Goal: Find specific page/section: Find specific page/section

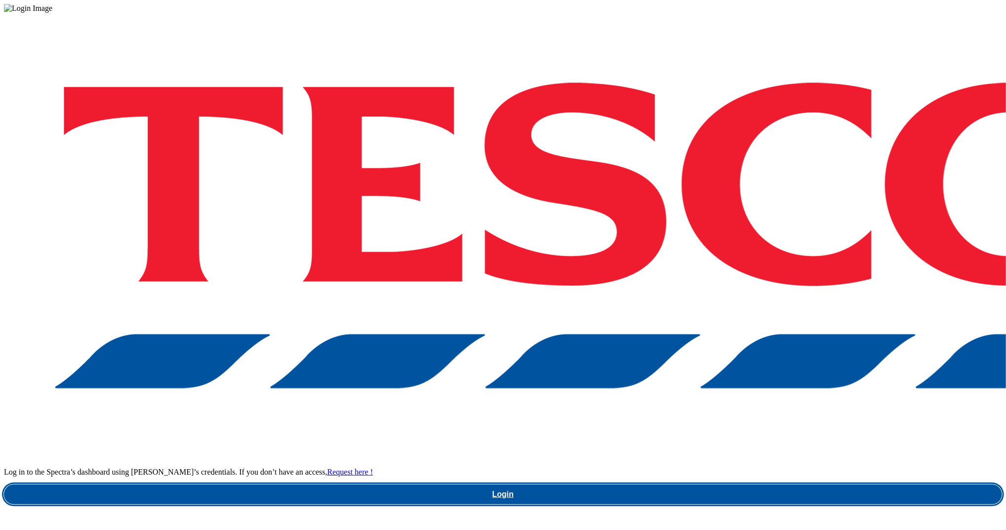
click at [754, 484] on link "Login" at bounding box center [503, 494] width 998 height 20
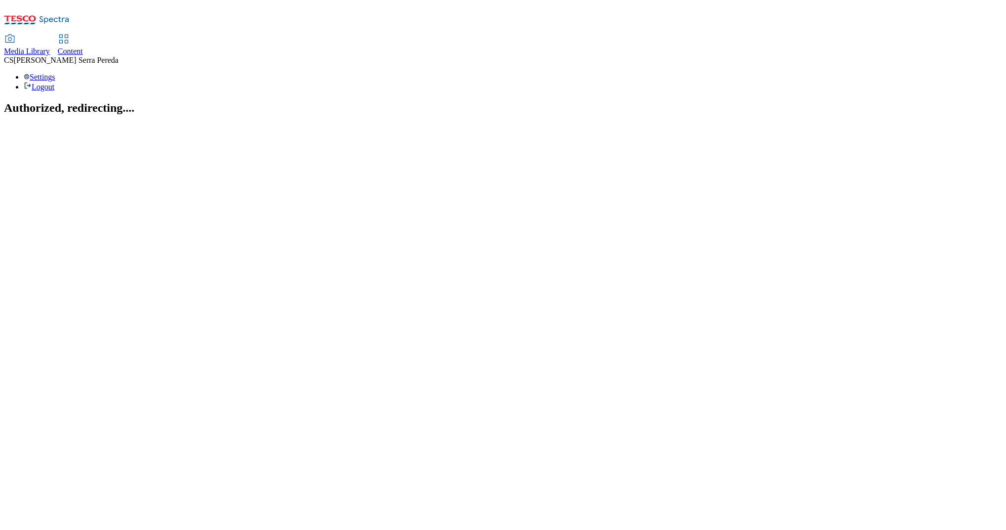
click at [83, 47] on span "Content" at bounding box center [70, 51] width 25 height 8
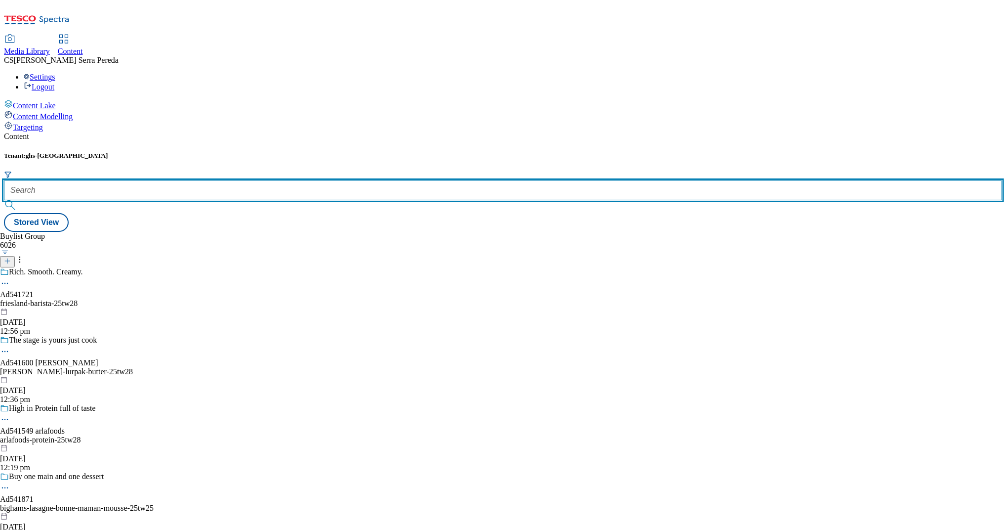
click at [220, 180] on input "text" at bounding box center [503, 190] width 998 height 20
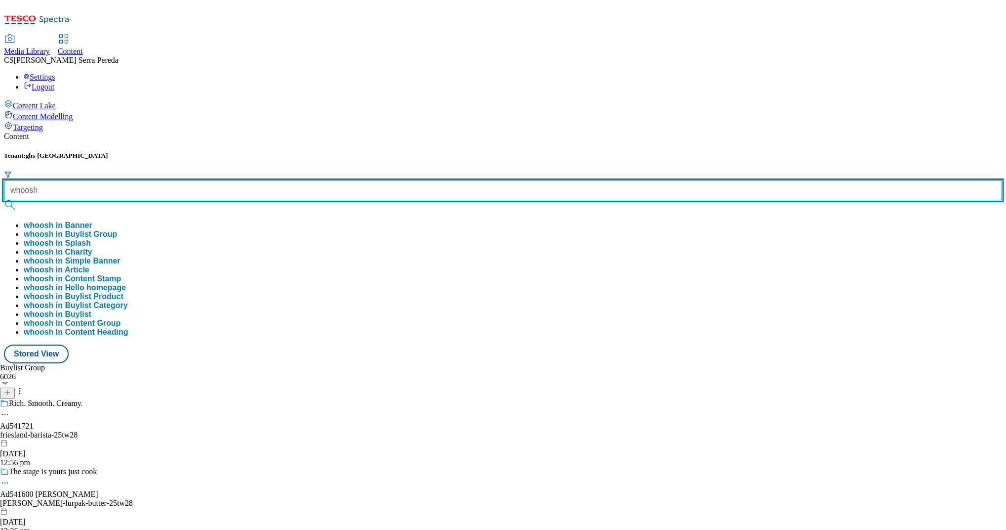
type input "whoosh"
click at [4, 200] on button "submit" at bounding box center [11, 205] width 14 height 10
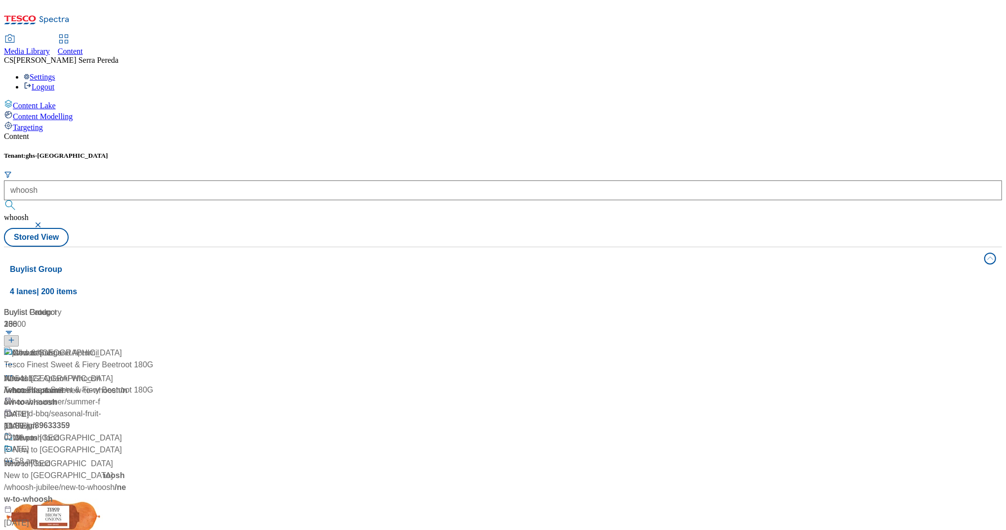
click at [230, 132] on div "Content Tenant: ghs-uk whoosh whoosh Stored View Buylist Group 4 lanes | 200 it…" at bounding box center [503, 404] width 998 height 545
click at [33, 372] on div "Whoosh" at bounding box center [18, 378] width 29 height 12
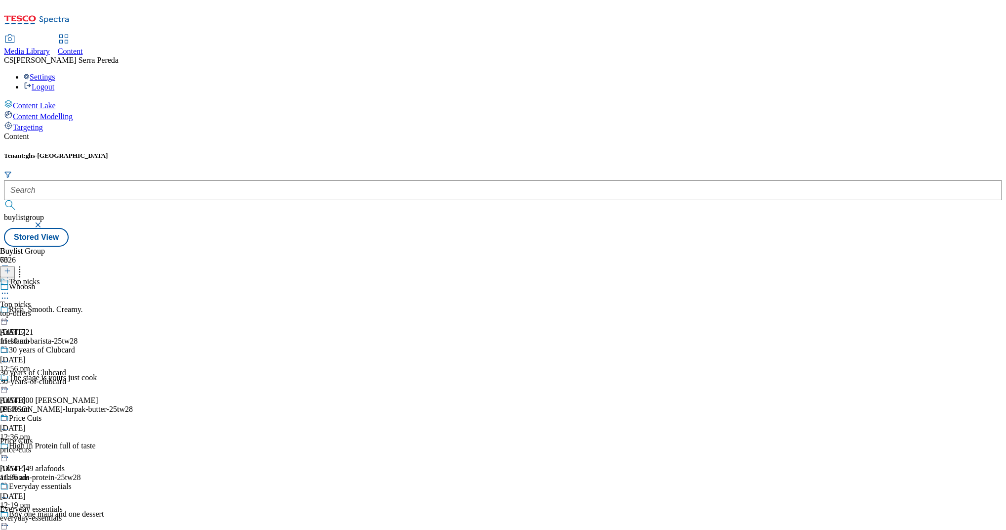
scroll to position [7167, 0]
